Goal: Find contact information: Find contact information

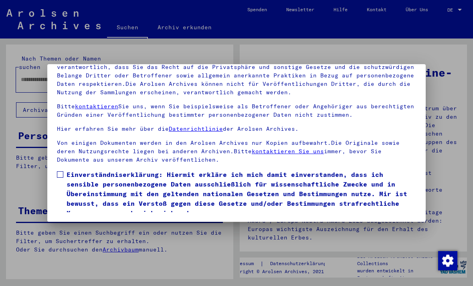
scroll to position [85, 0]
click at [58, 170] on label "Einverständniserklärung: Hiermit erkläre ich mich damit einverstanden, dass ich…" at bounding box center [236, 194] width 359 height 48
click at [112, 222] on button "Ich stimme zu" at bounding box center [87, 229] width 61 height 15
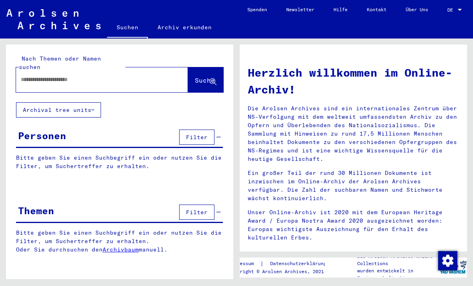
click at [98, 75] on input "text" at bounding box center [92, 79] width 143 height 8
type input "**********"
click at [217, 79] on icon at bounding box center [213, 82] width 7 height 7
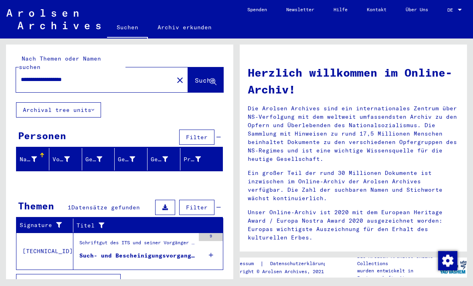
scroll to position [19, 0]
click at [153, 251] on div "Such- und Bescheinigungsvorgang Nr. 1.584.259 für [PERSON_NAME] geboren [DEMOGR…" at bounding box center [137, 255] width 116 height 8
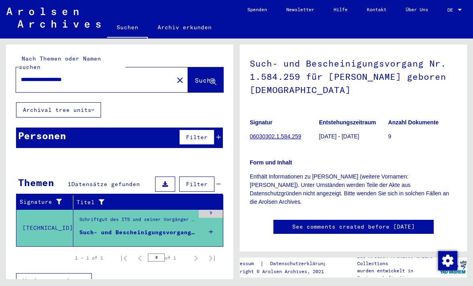
scroll to position [41, 0]
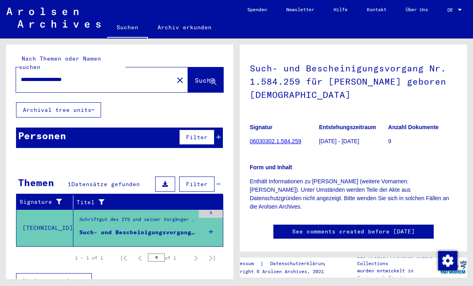
click at [292, 141] on link "06030302.1.584.259" at bounding box center [275, 141] width 51 height 6
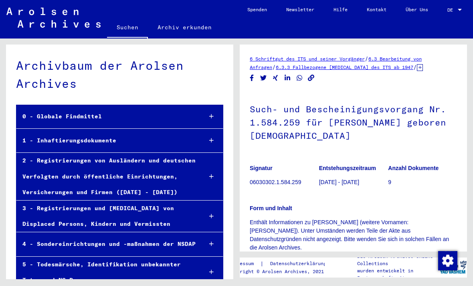
scroll to position [20558, 0]
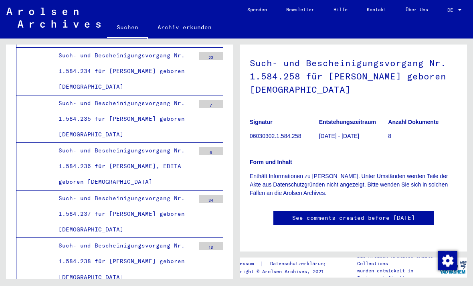
scroll to position [88, 0]
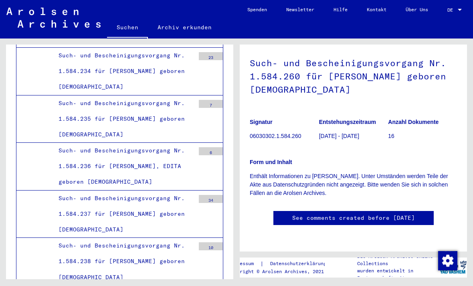
scroll to position [152, 0]
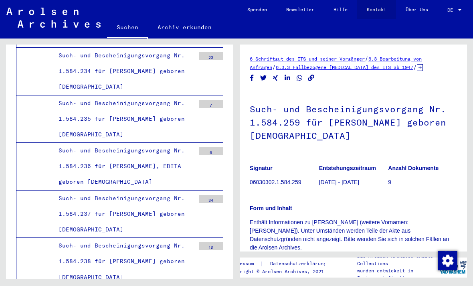
click at [375, 10] on link "Kontakt" at bounding box center [376, 9] width 39 height 19
